Goal: Information Seeking & Learning: Learn about a topic

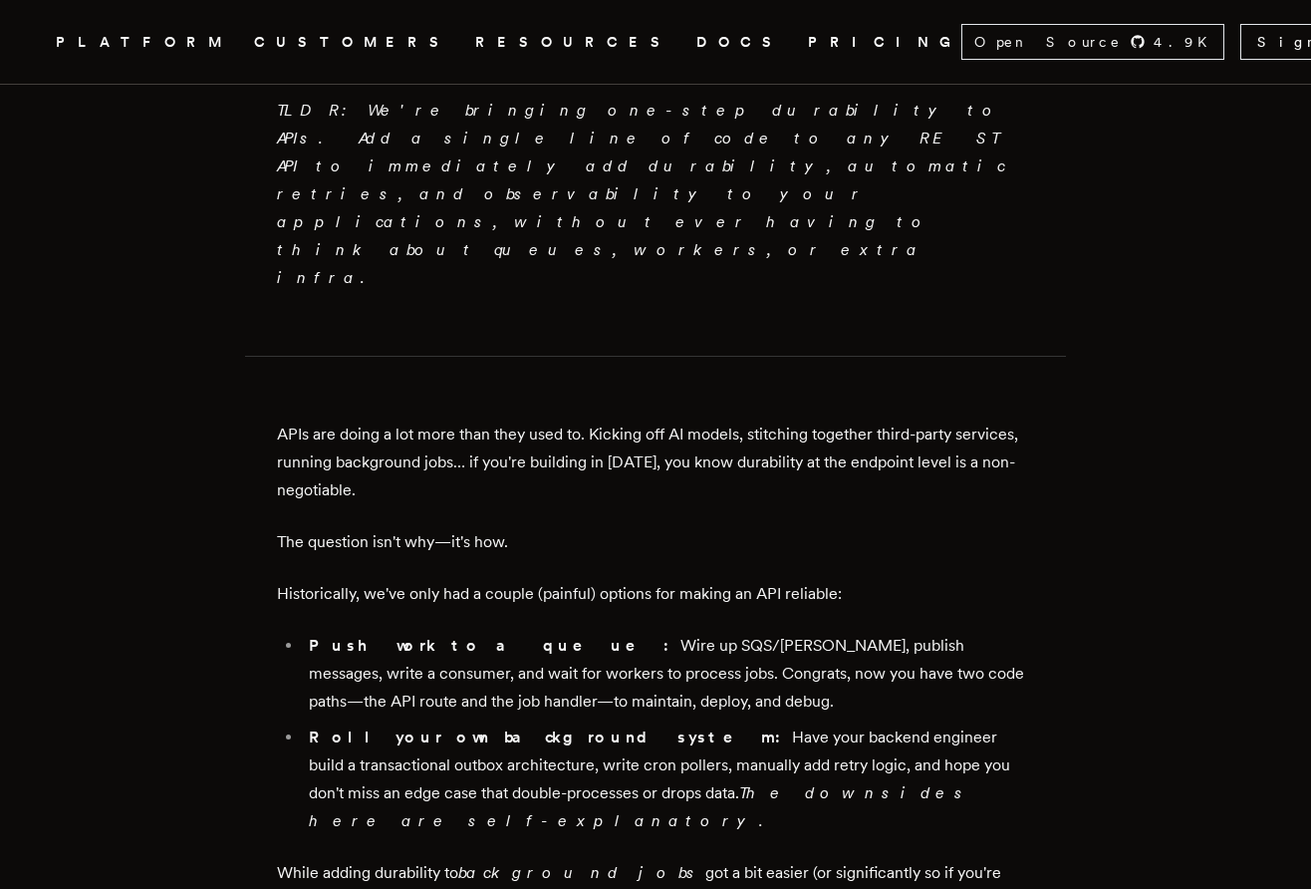
scroll to position [737, 0]
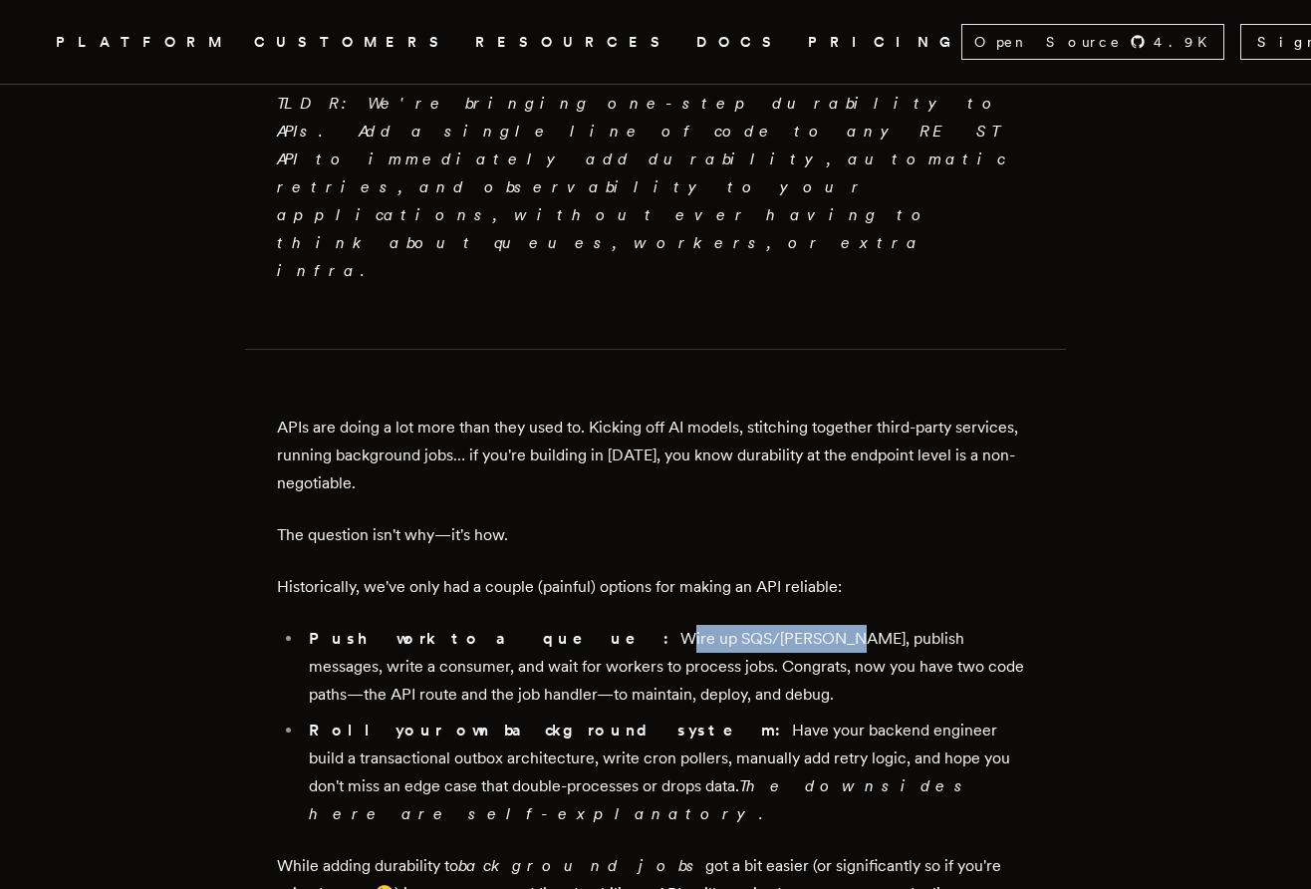
drag, startPoint x: 488, startPoint y: 520, endPoint x: 636, endPoint y: 528, distance: 147.7
click at [636, 625] on li "Push work to a queue: Wire up SQS/[PERSON_NAME], publish messages, write a cons…" at bounding box center [668, 667] width 731 height 84
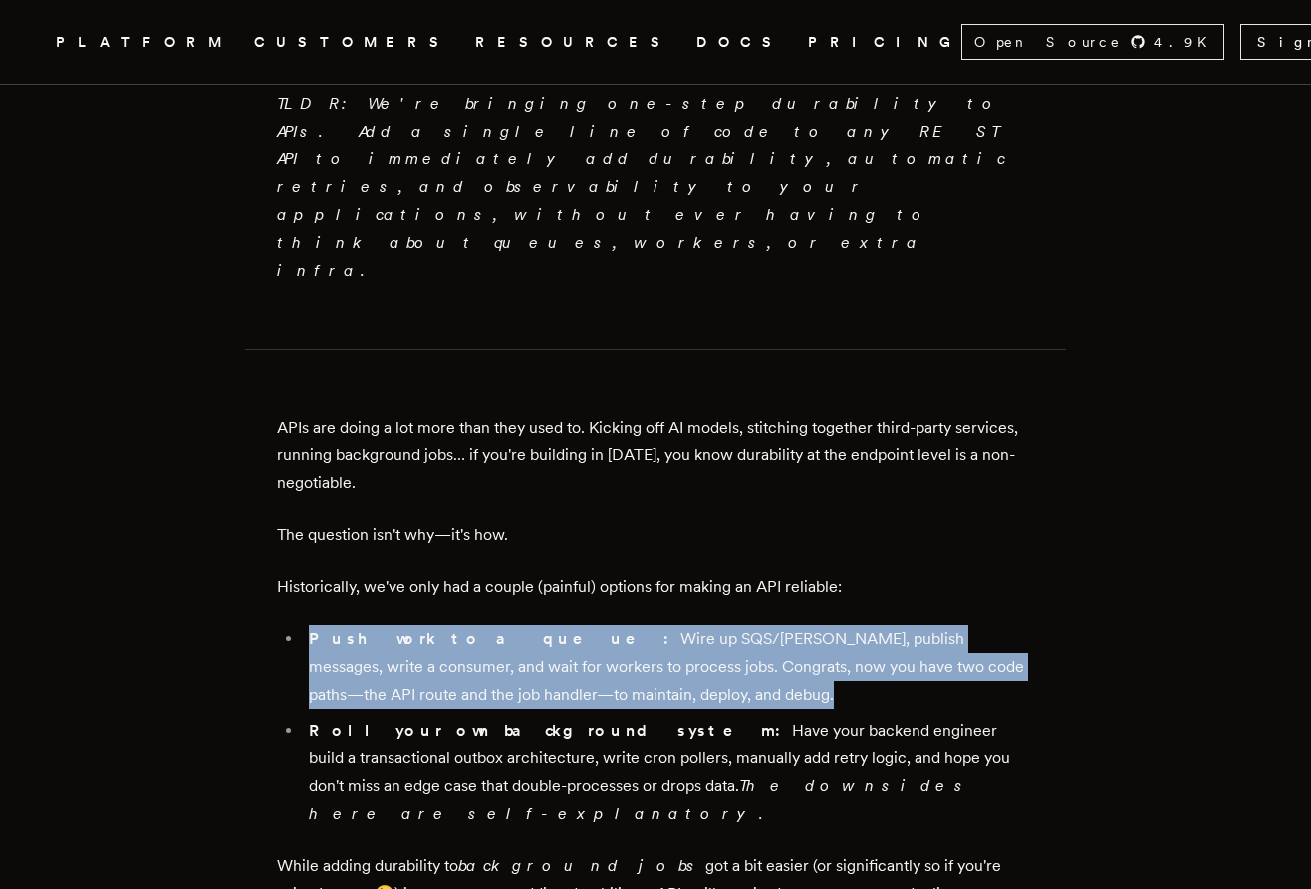
click at [636, 625] on li "Push work to a queue: Wire up SQS/[PERSON_NAME], publish messages, write a cons…" at bounding box center [668, 667] width 731 height 84
click at [668, 625] on li "Push work to a queue: Wire up SQS/[PERSON_NAME], publish messages, write a cons…" at bounding box center [668, 667] width 731 height 84
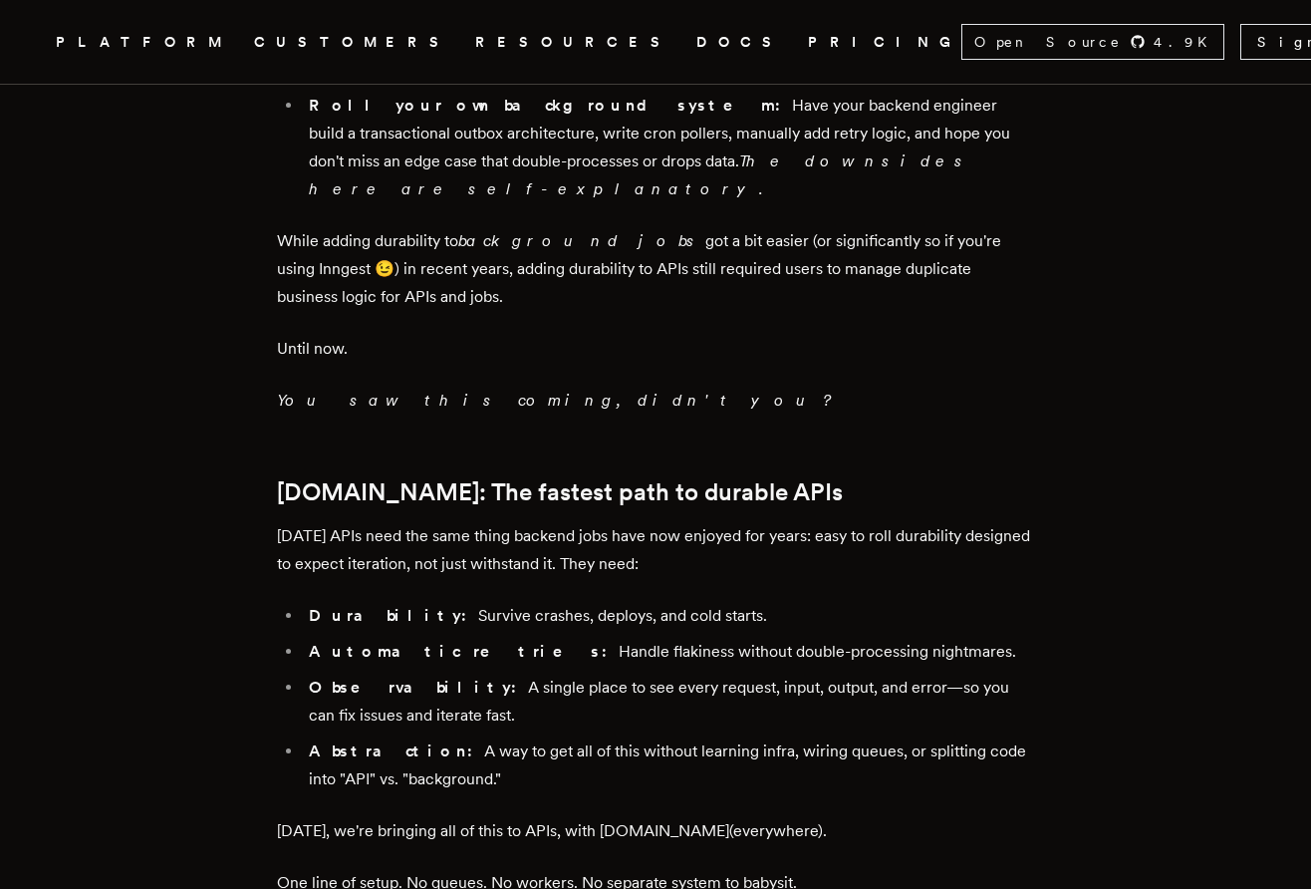
scroll to position [1372, 0]
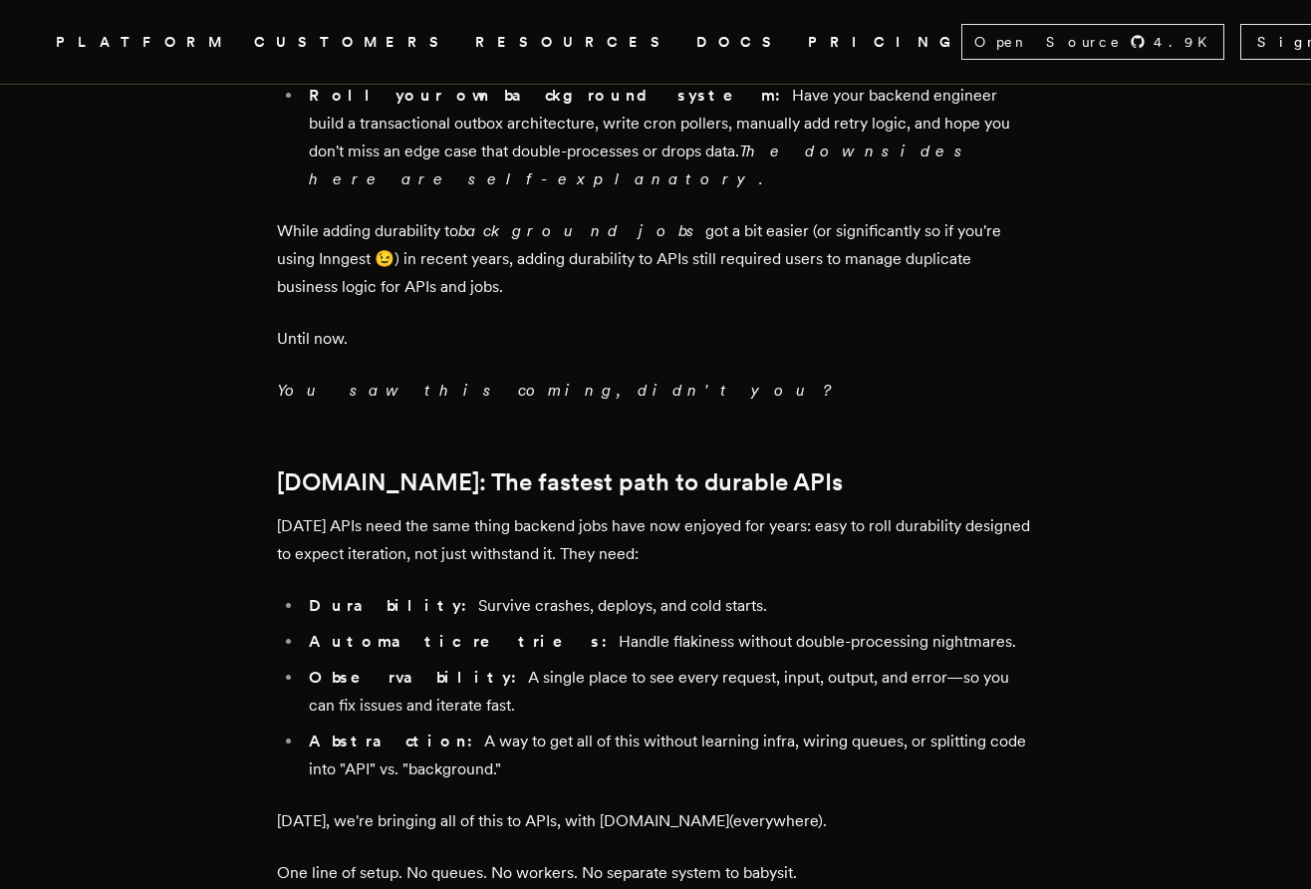
click at [366, 807] on p "[DATE], we're bringing all of this to APIs, with [DOMAIN_NAME](everywhere)." at bounding box center [655, 821] width 757 height 28
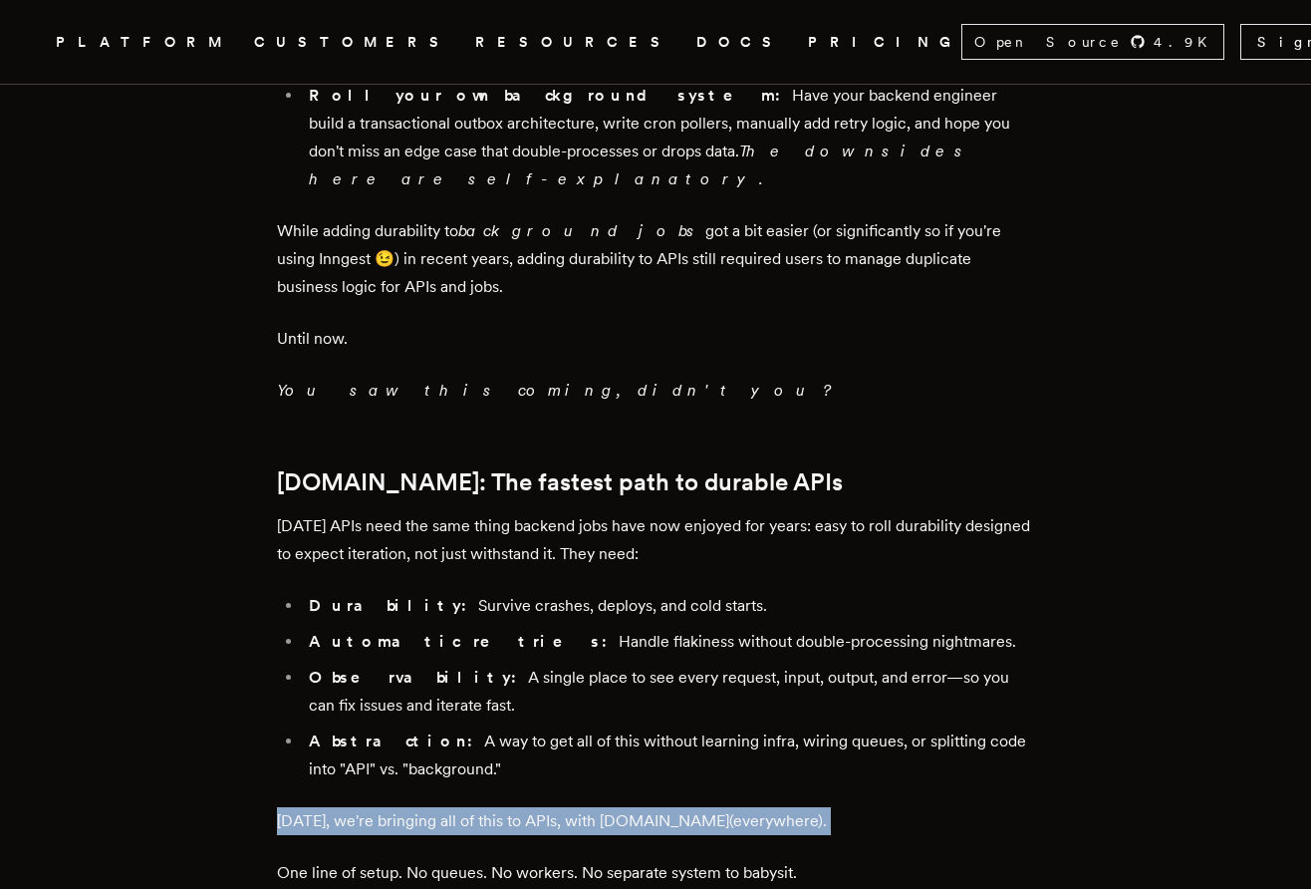
click at [366, 807] on p "[DATE], we're bringing all of this to APIs, with [DOMAIN_NAME](everywhere)." at bounding box center [655, 821] width 757 height 28
click at [501, 807] on p "[DATE], we're bringing all of this to APIs, with [DOMAIN_NAME](everywhere)." at bounding box center [655, 821] width 757 height 28
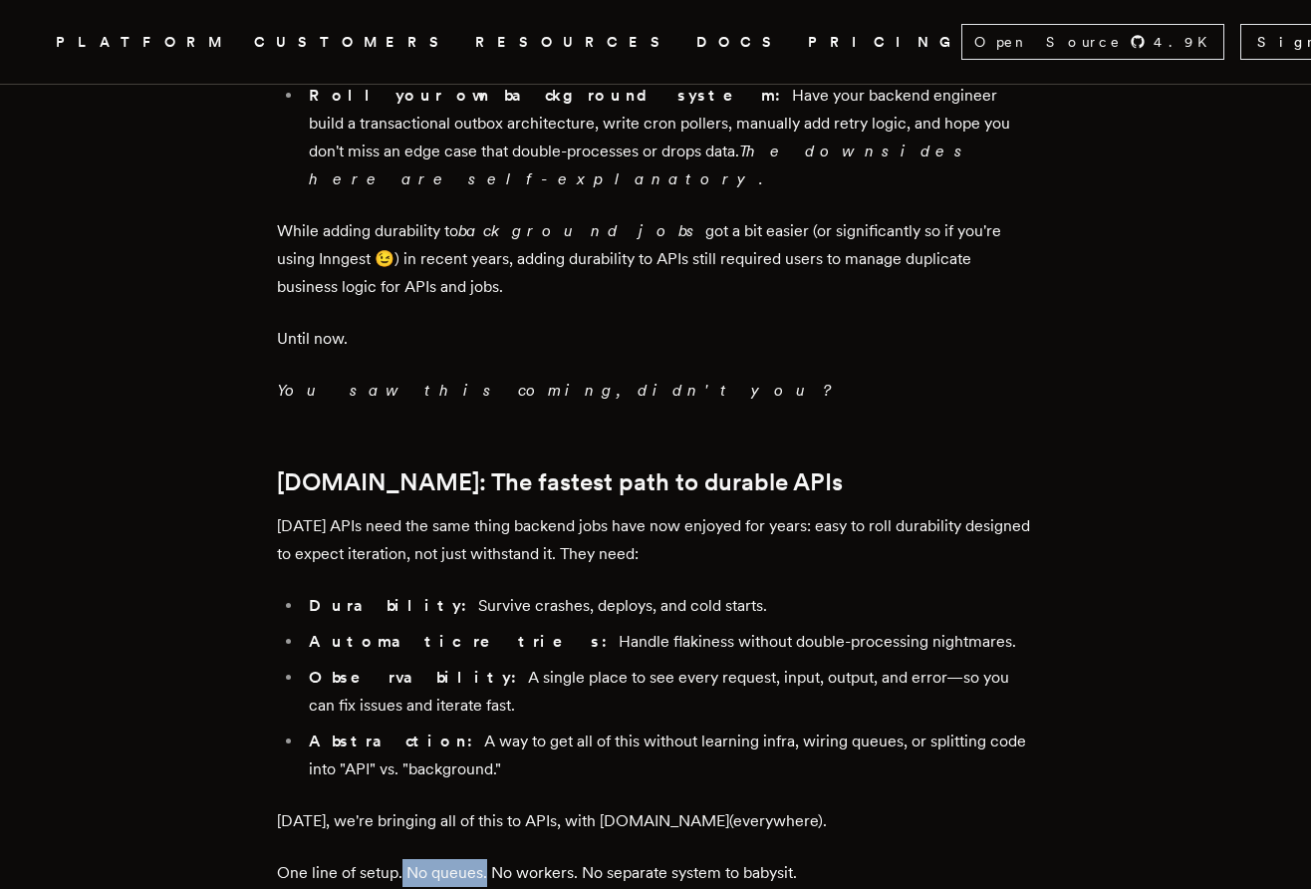
drag, startPoint x: 410, startPoint y: 738, endPoint x: 507, endPoint y: 738, distance: 97.7
click at [503, 859] on p "One line of setup. No queues. No workers. No separate system to babysit." at bounding box center [655, 873] width 757 height 28
click at [507, 859] on p "One line of setup. No queues. No workers. No separate system to babysit." at bounding box center [655, 873] width 757 height 28
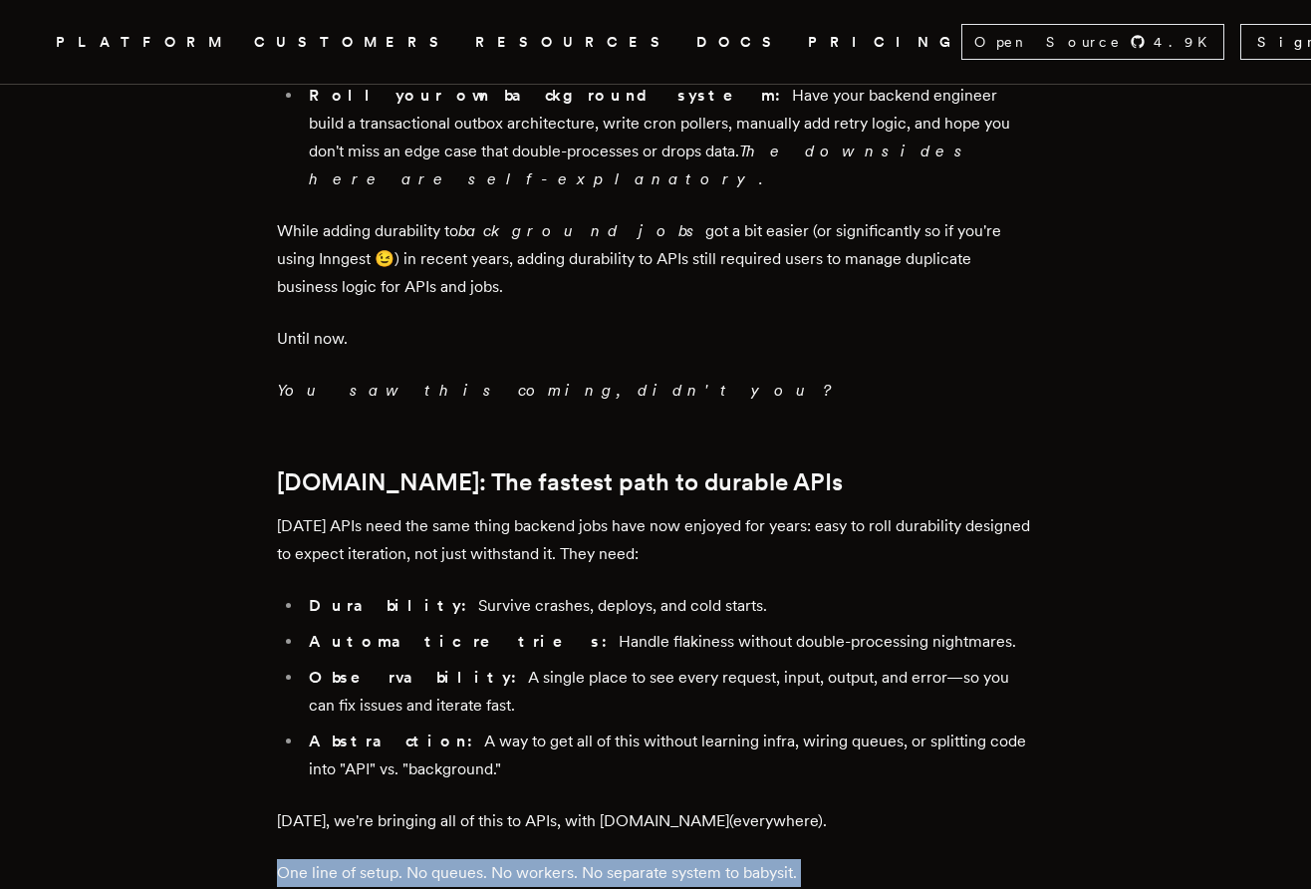
click at [507, 859] on p "One line of setup. No queues. No workers. No separate system to babysit." at bounding box center [655, 873] width 757 height 28
click at [584, 859] on p "One line of setup. No queues. No workers. No separate system to babysit." at bounding box center [655, 873] width 757 height 28
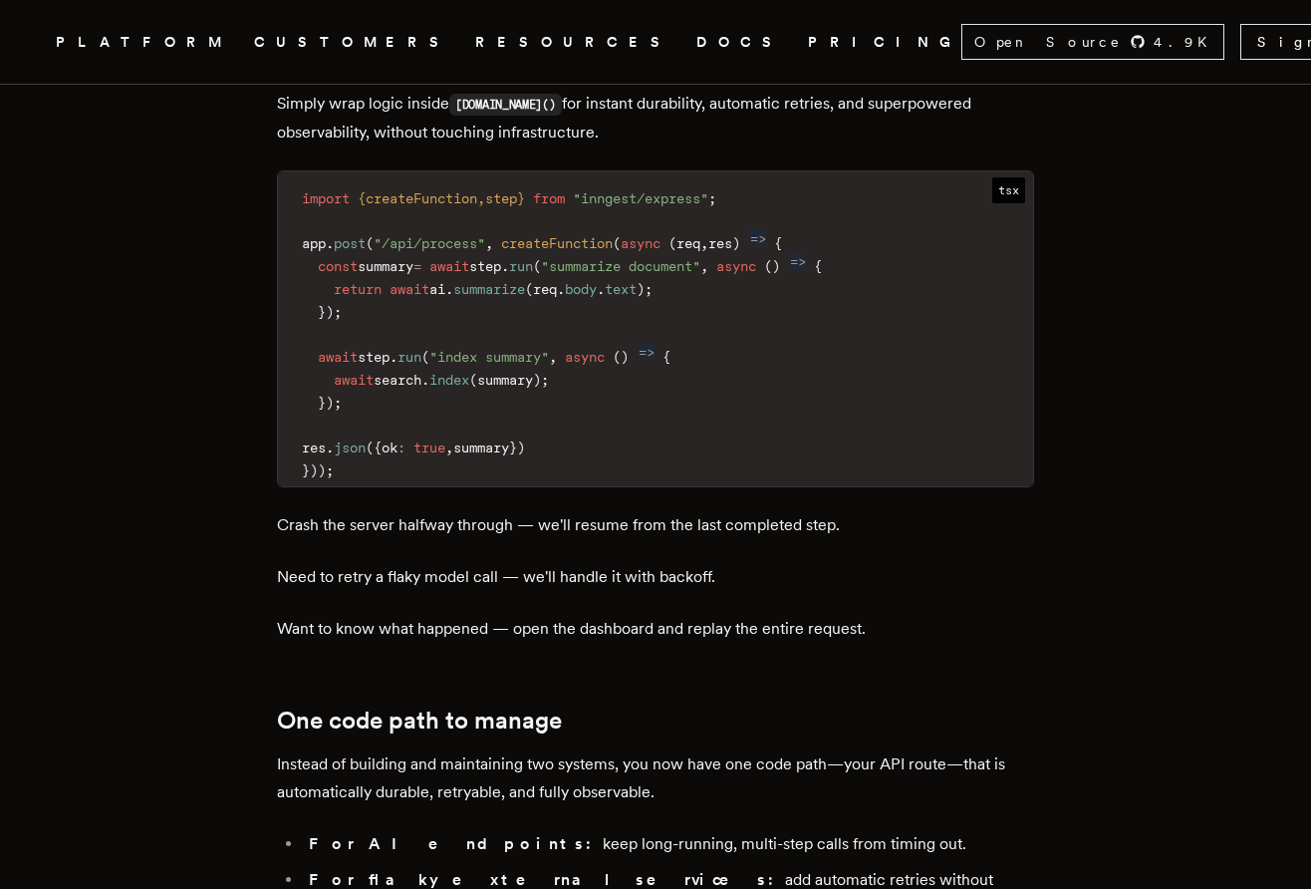
scroll to position [2386, 0]
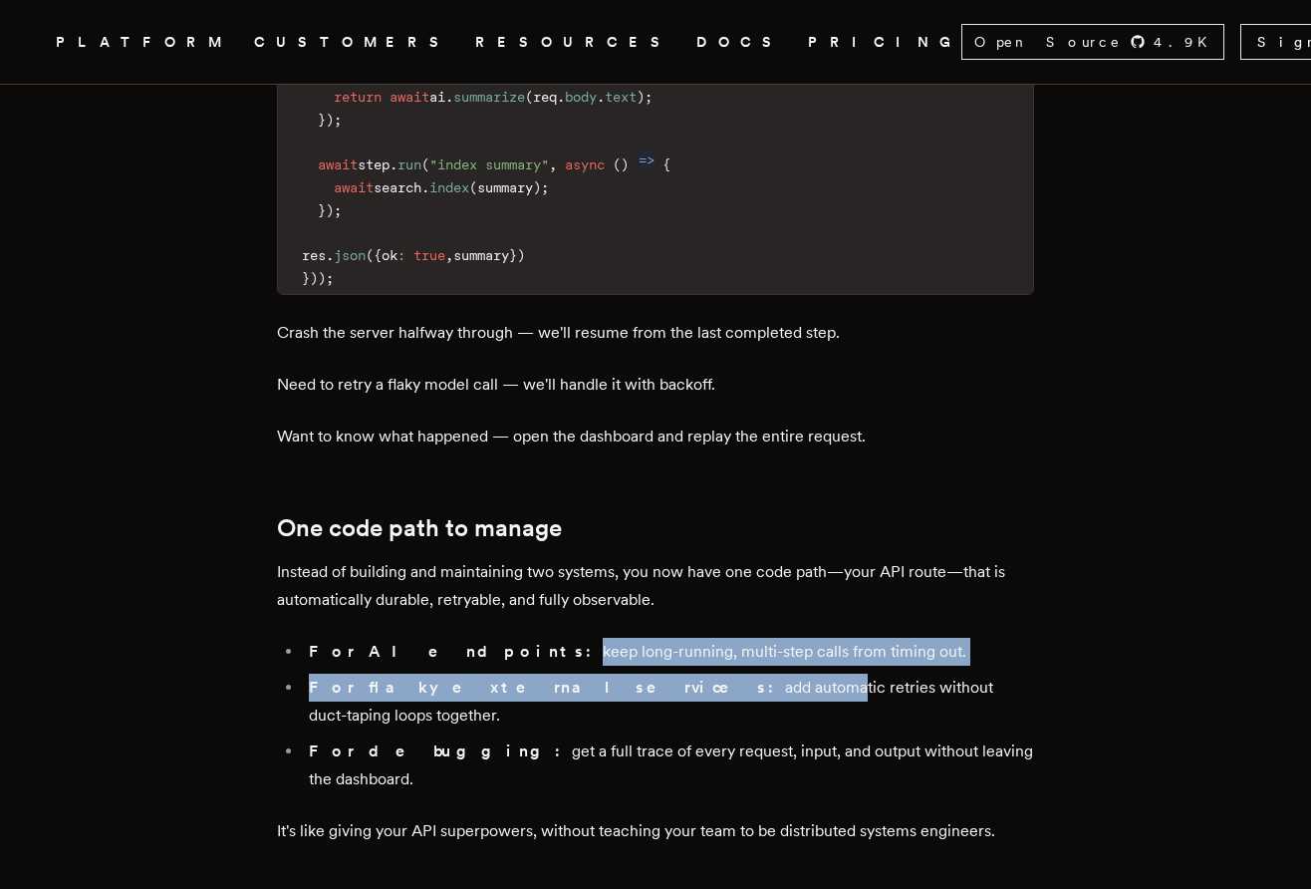
drag, startPoint x: 439, startPoint y: 524, endPoint x: 586, endPoint y: 549, distance: 148.6
click at [586, 638] on ul "For AI endpoints: keep long-running, multi-step calls from timing out. For flak…" at bounding box center [655, 715] width 757 height 155
click at [586, 674] on li "For flaky external services: add automatic retries without duct-taping loops to…" at bounding box center [668, 702] width 731 height 56
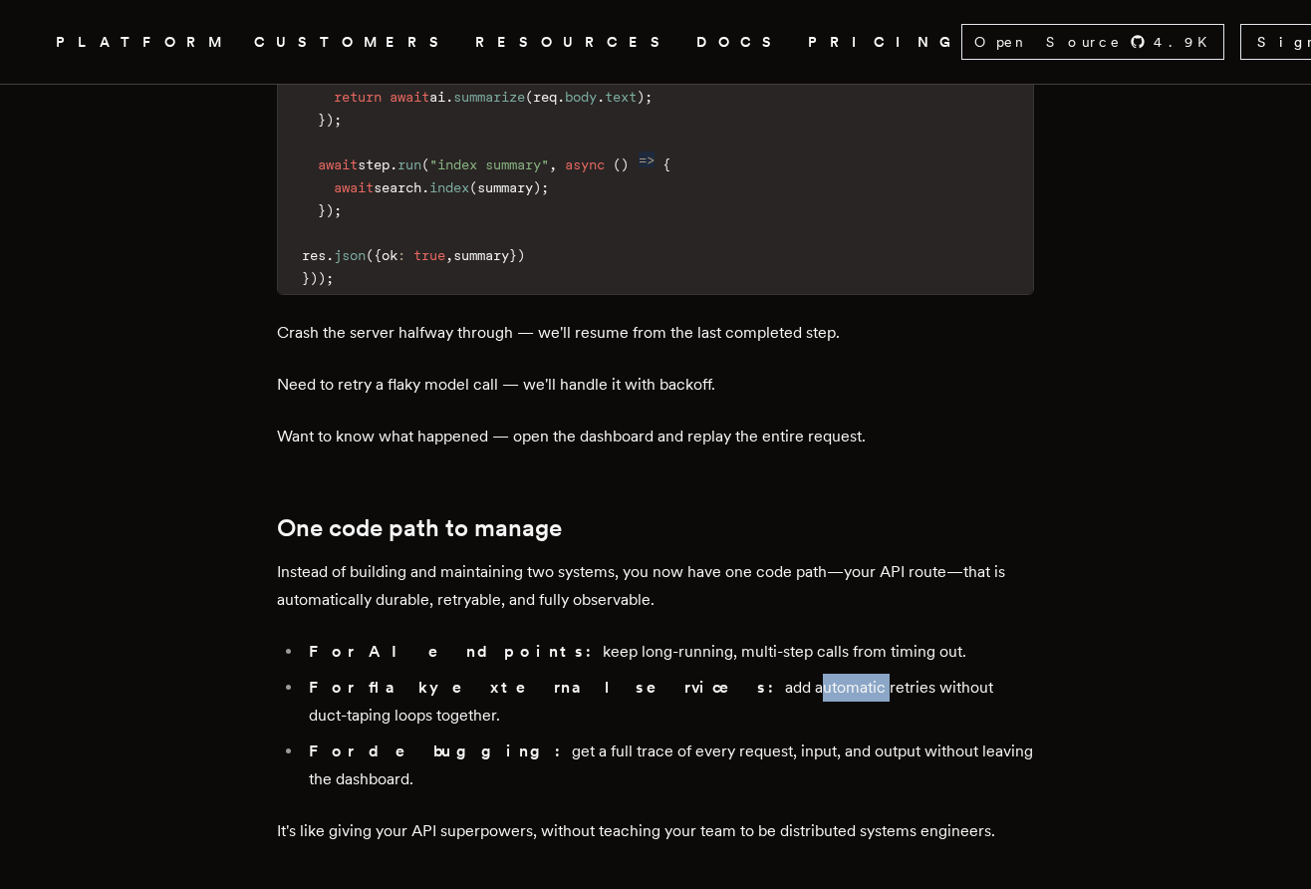
click at [586, 674] on li "For flaky external services: add automatic retries without duct-taping loops to…" at bounding box center [668, 702] width 731 height 56
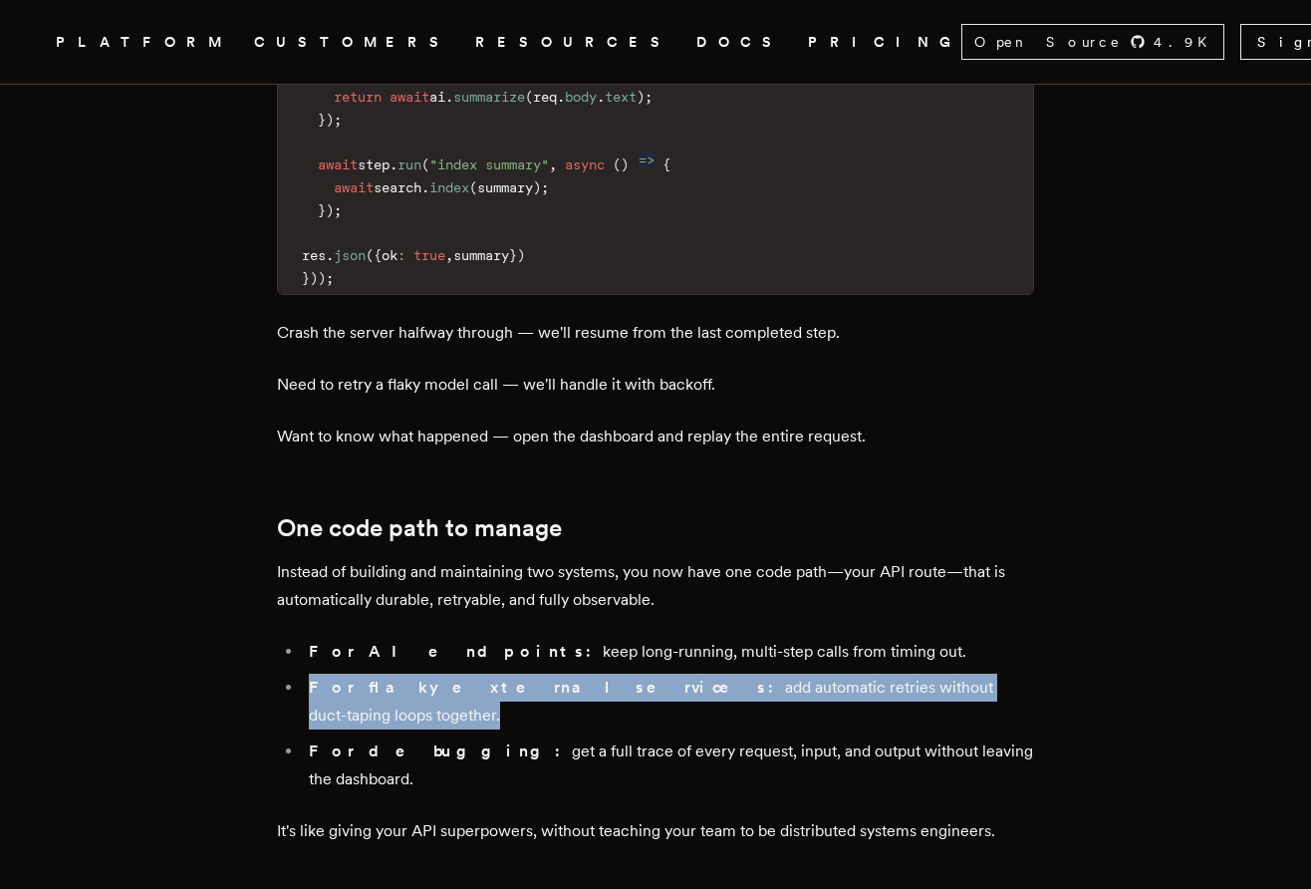
click at [586, 674] on li "For flaky external services: add automatic retries without duct-taping loops to…" at bounding box center [668, 702] width 731 height 56
click at [656, 674] on li "For flaky external services: add automatic retries without duct-taping loops to…" at bounding box center [668, 702] width 731 height 56
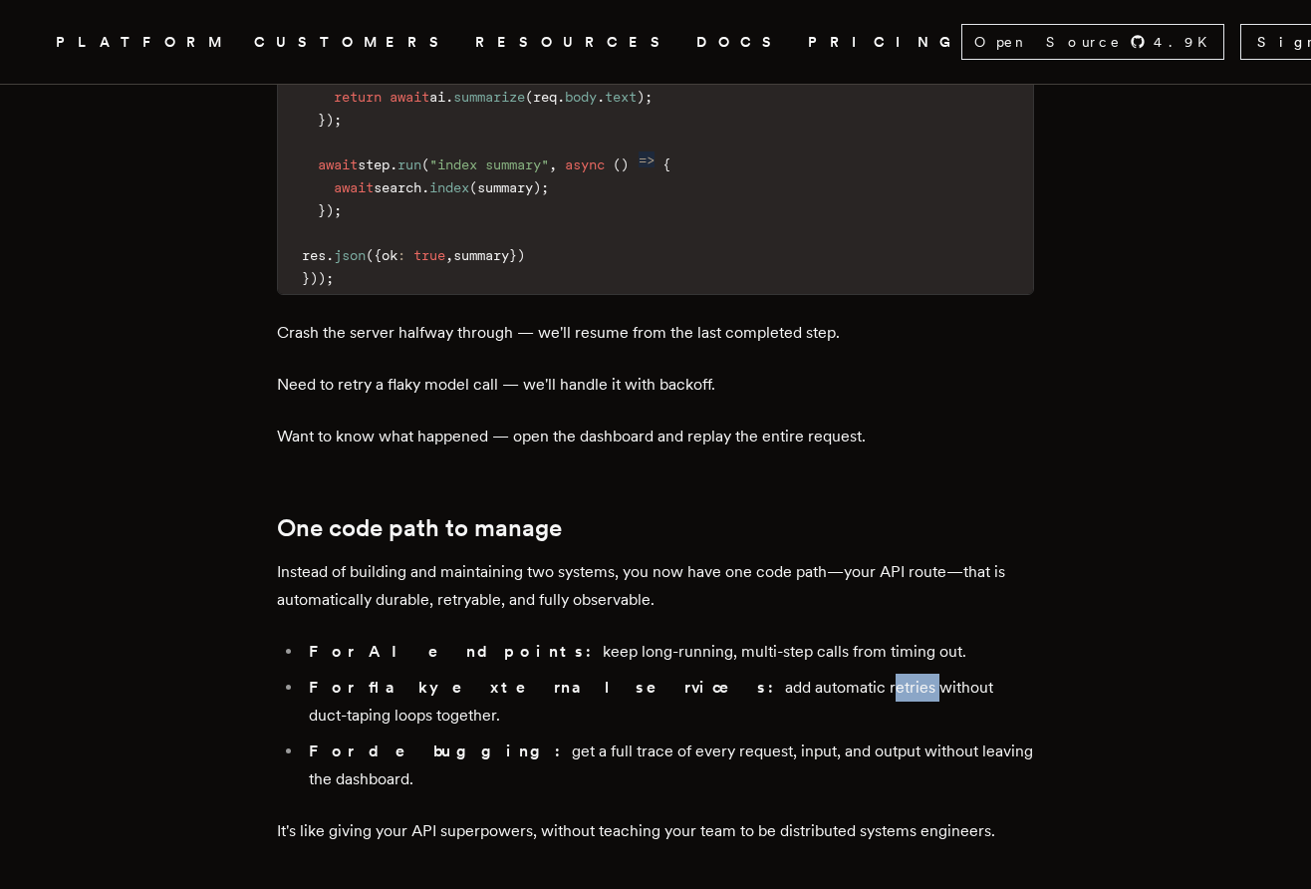
click at [656, 674] on li "For flaky external services: add automatic retries without duct-taping loops to…" at bounding box center [668, 702] width 731 height 56
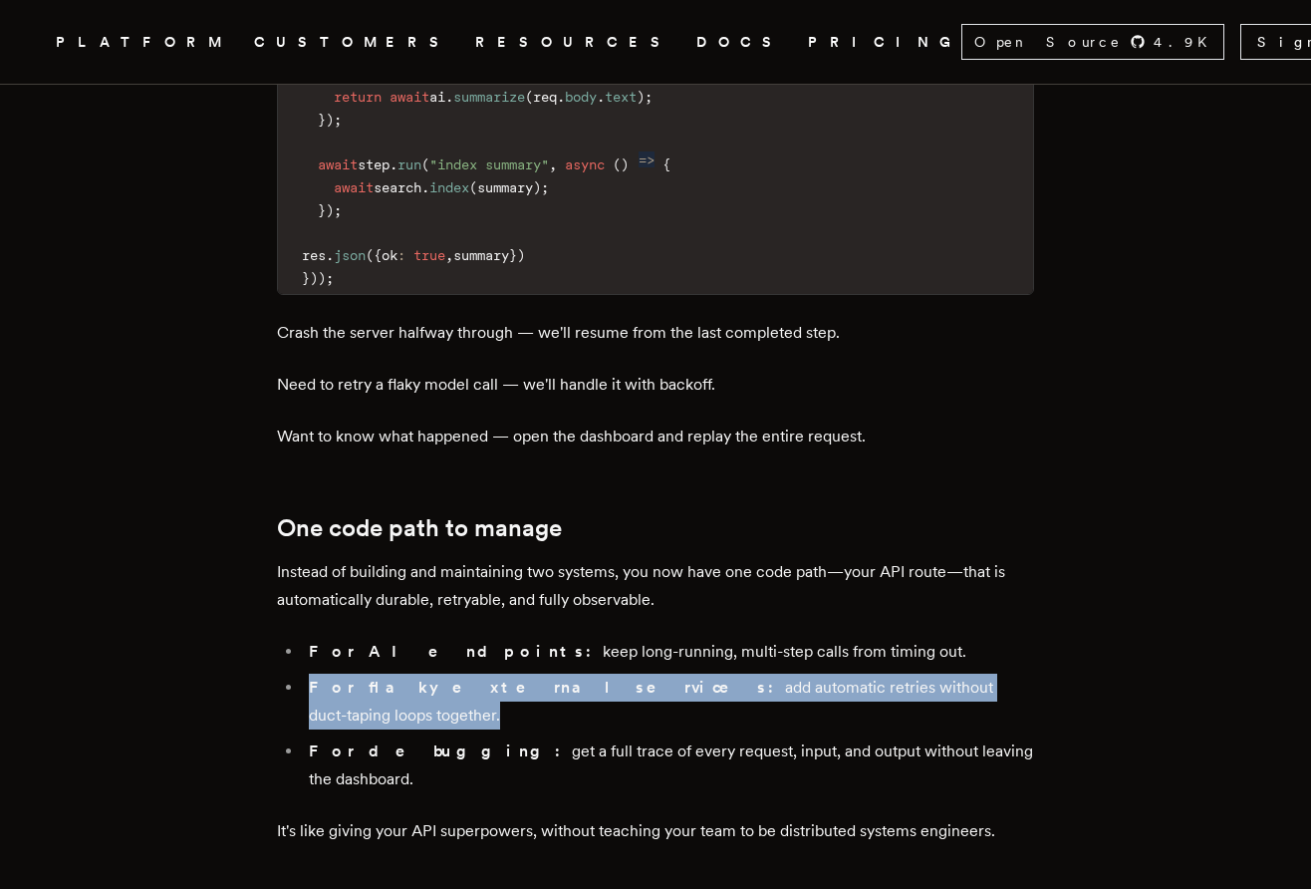
click at [656, 674] on li "For flaky external services: add automatic retries without duct-taping loops to…" at bounding box center [668, 702] width 731 height 56
click at [702, 737] on li "For debugging: get a full trace of every request, input, and output without lea…" at bounding box center [668, 765] width 731 height 56
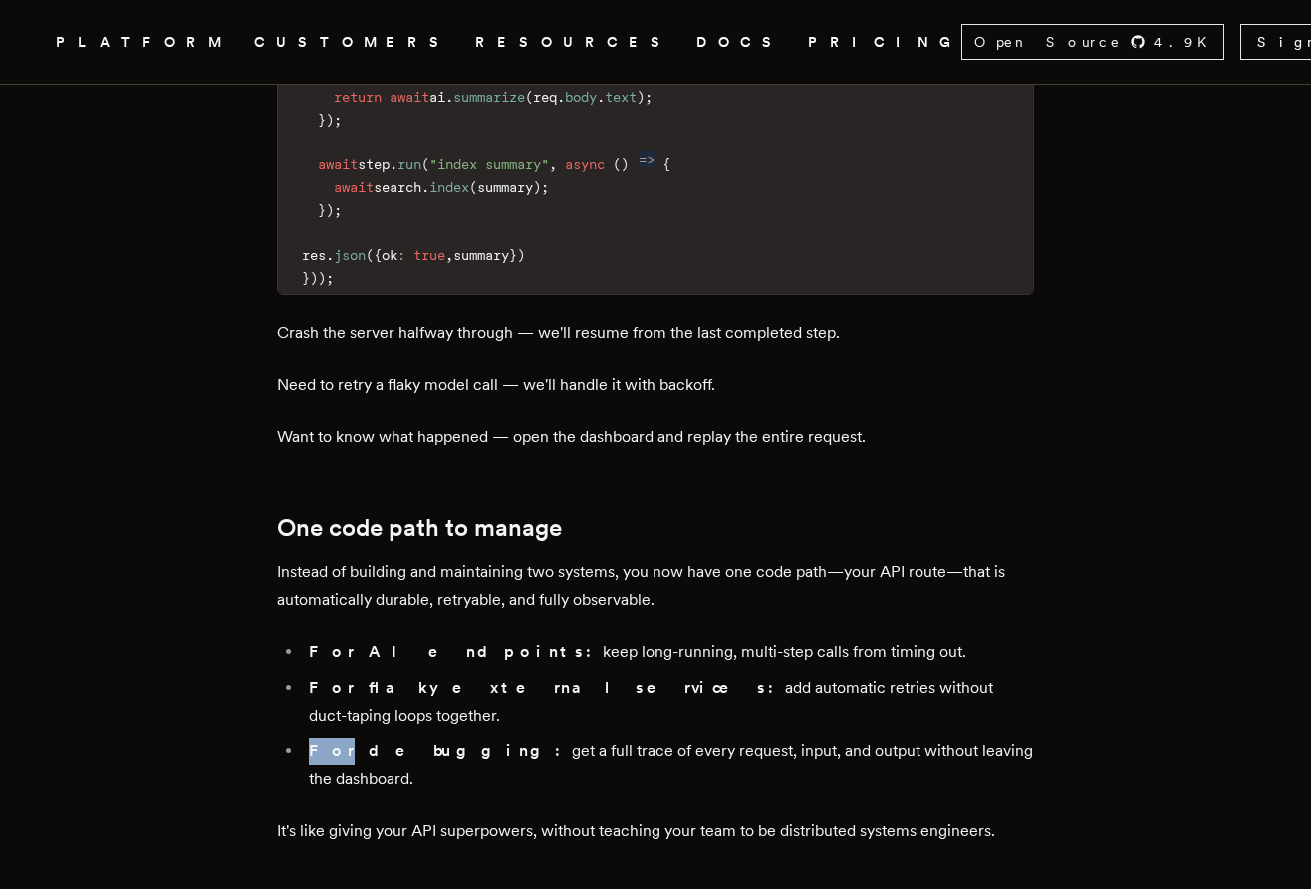
click at [702, 737] on li "For debugging: get a full trace of every request, input, and output without lea…" at bounding box center [668, 765] width 731 height 56
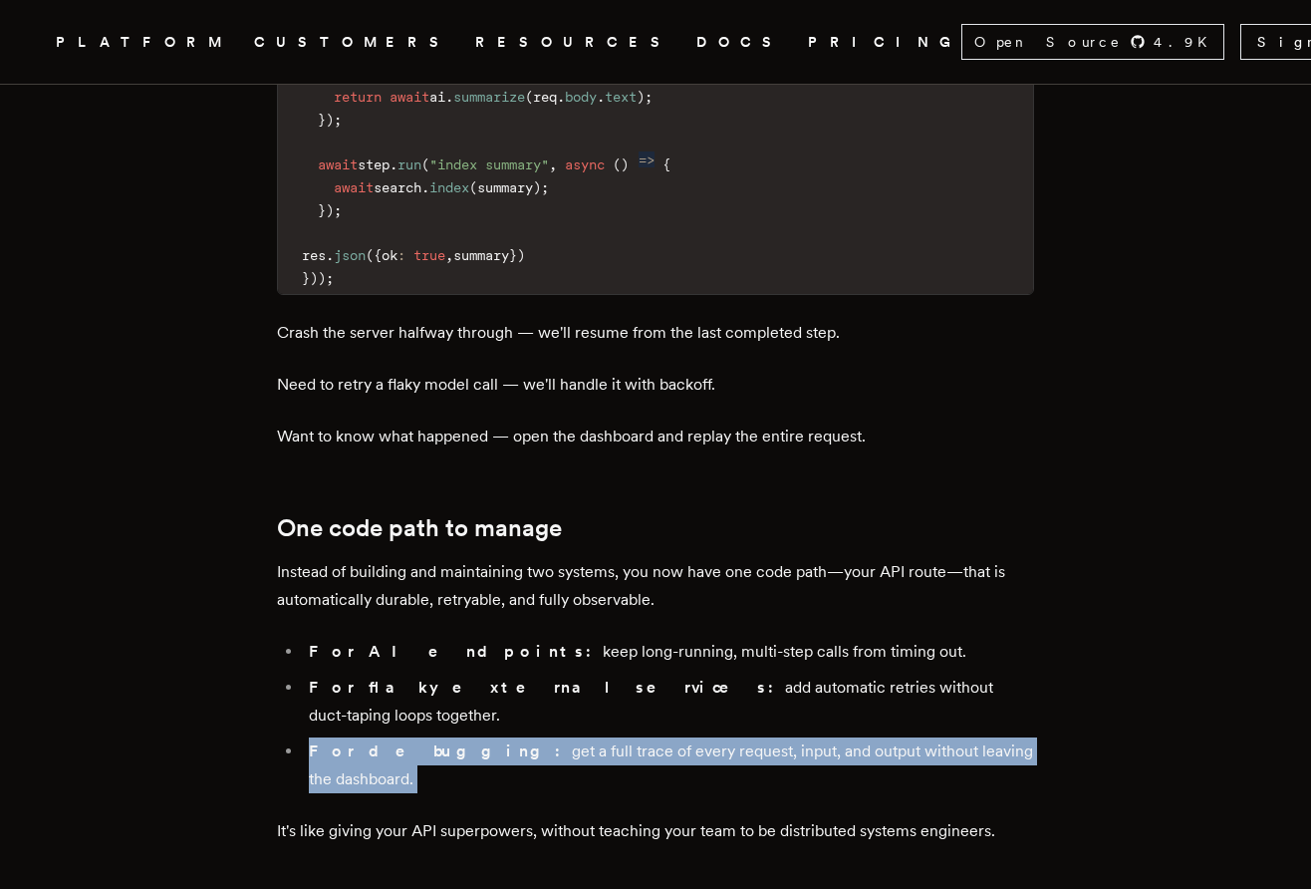
click at [702, 737] on li "For debugging: get a full trace of every request, input, and output without lea…" at bounding box center [668, 765] width 731 height 56
click at [767, 737] on li "For debugging: get a full trace of every request, input, and output without lea…" at bounding box center [668, 765] width 731 height 56
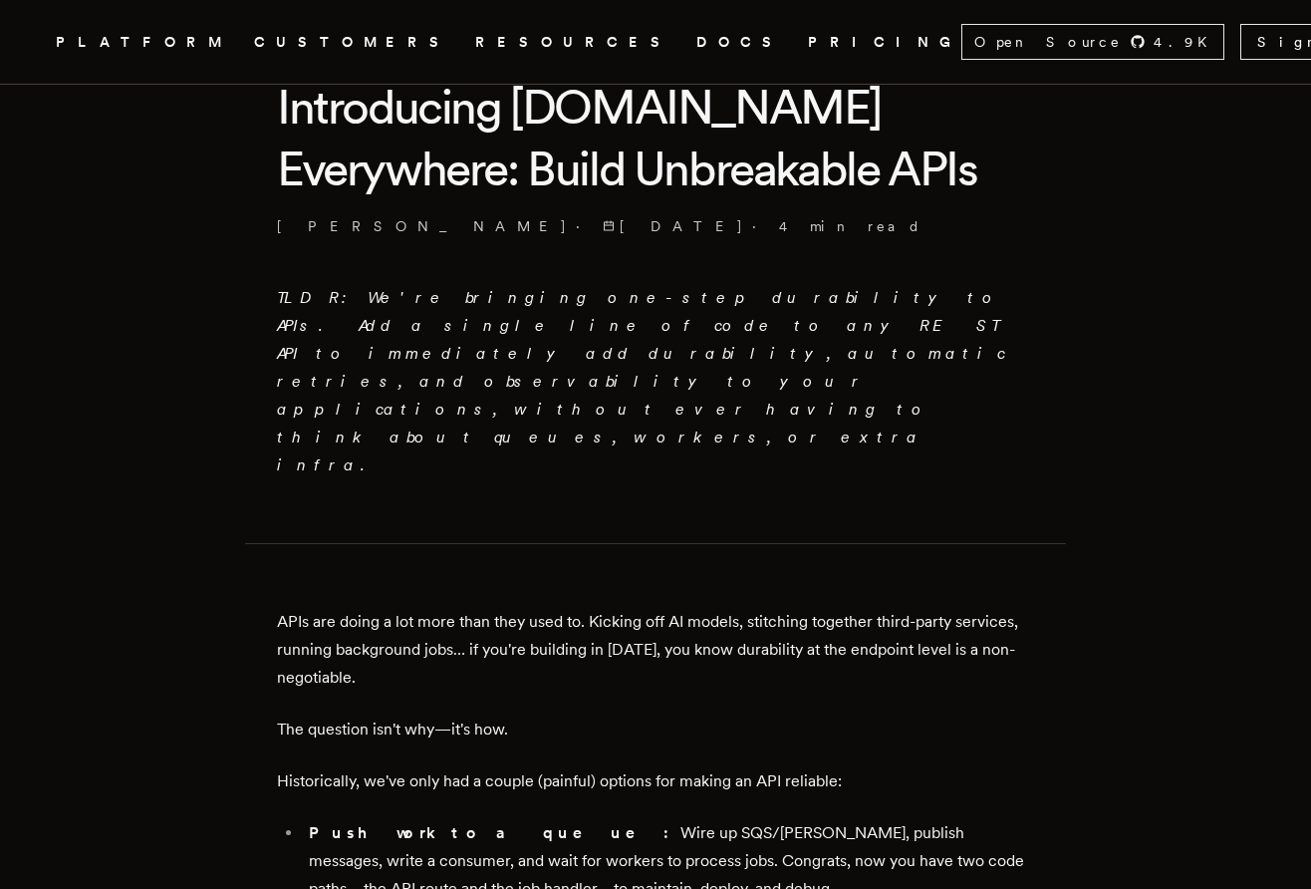
scroll to position [0, 0]
